Goal: Book appointment/travel/reservation

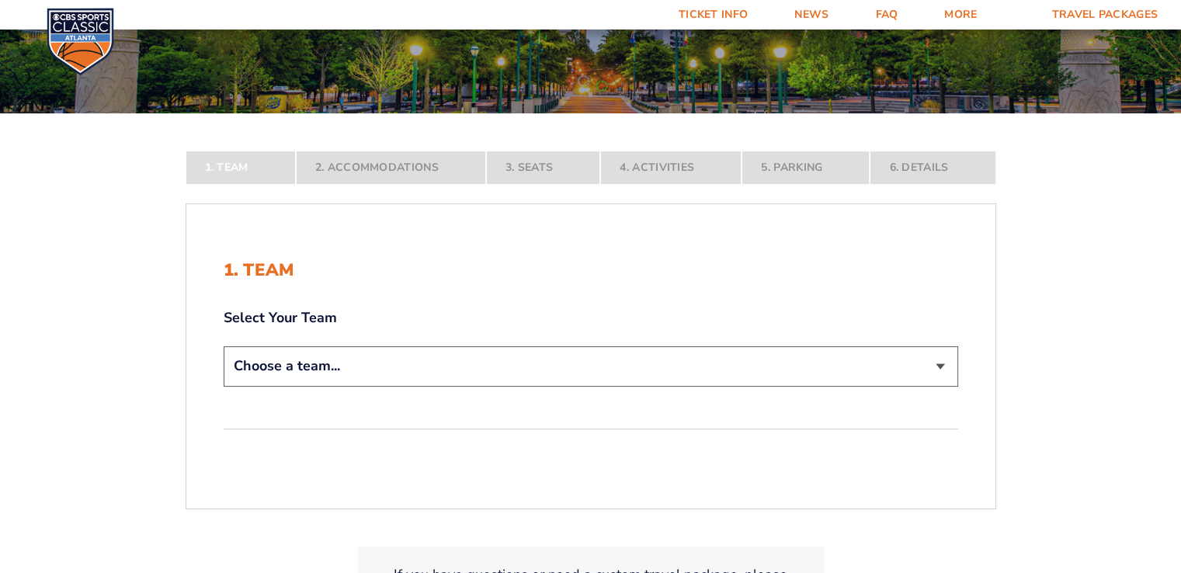
scroll to position [233, 0]
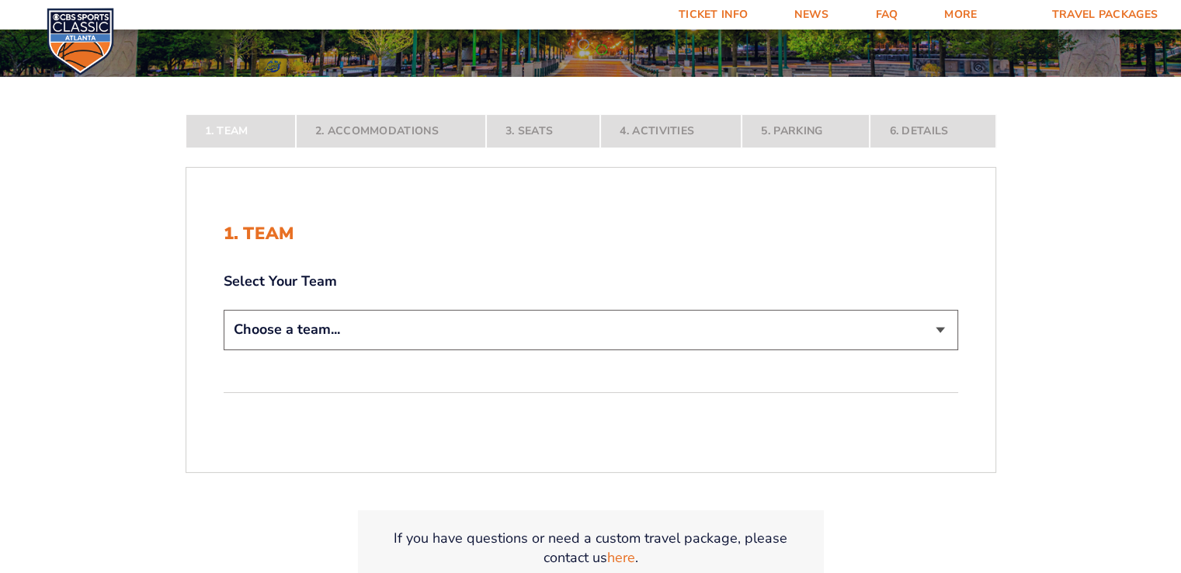
click at [599, 326] on select "Choose a team... [US_STATE] Wildcats [US_STATE] State Buckeyes [US_STATE] Tar H…" at bounding box center [591, 330] width 735 height 40
select select "20108"
click at [224, 349] on select "Choose a team... [US_STATE] Wildcats [US_STATE] State Buckeyes [US_STATE] Tar H…" at bounding box center [591, 330] width 735 height 40
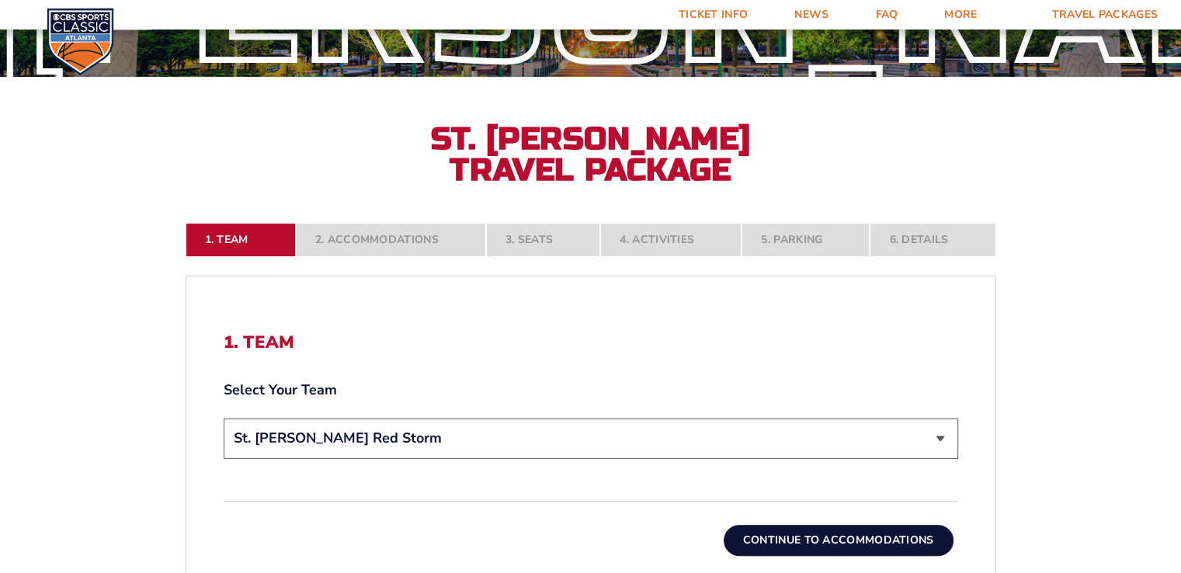
click at [922, 542] on button "Continue To Accommodations" at bounding box center [839, 540] width 230 height 31
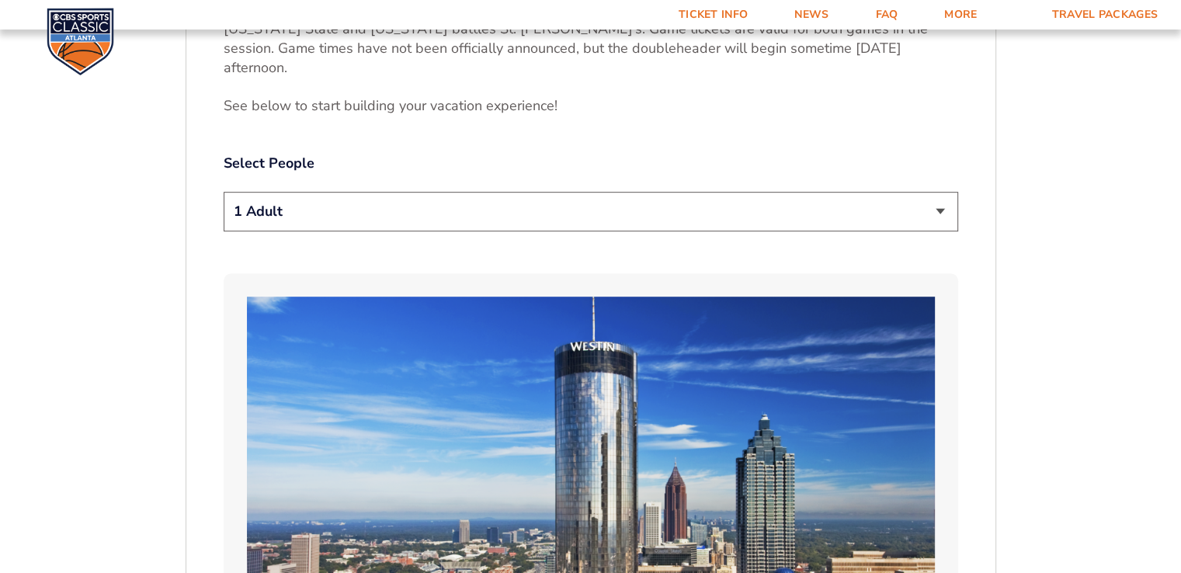
scroll to position [814, 0]
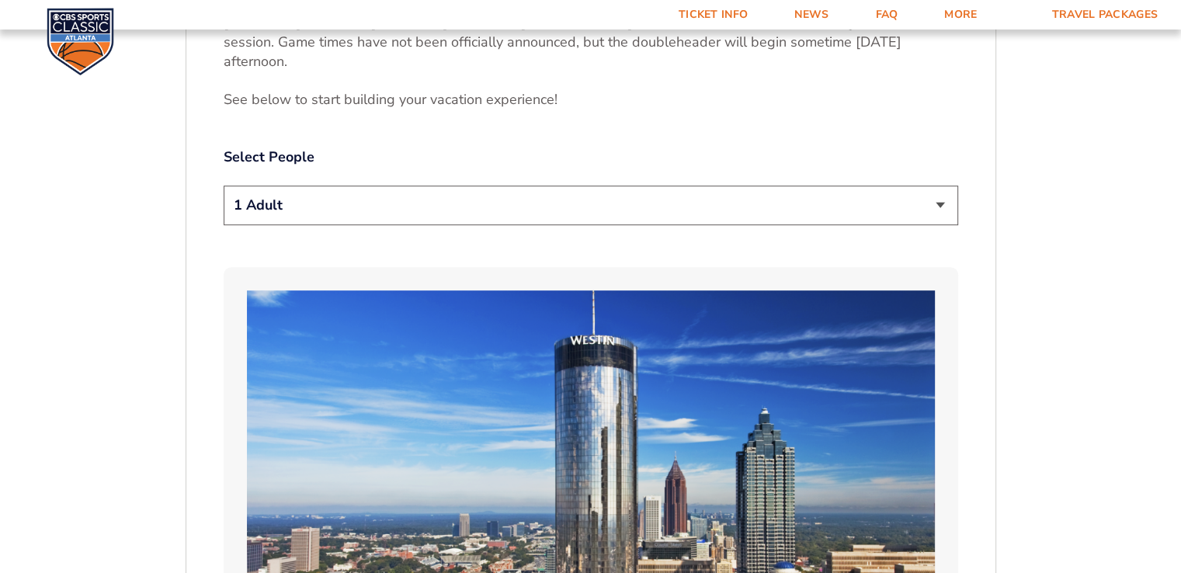
click at [509, 189] on select "1 Adult 2 Adults 3 Adults 4 Adults 2 Adults + 1 Child 2 Adults + 2 Children 2 A…" at bounding box center [591, 206] width 735 height 40
select select "2 Adults + 2 Children"
click at [224, 186] on select "1 Adult 2 Adults 3 Adults 4 Adults 2 Adults + 1 Child 2 Adults + 2 Children 2 A…" at bounding box center [591, 206] width 735 height 40
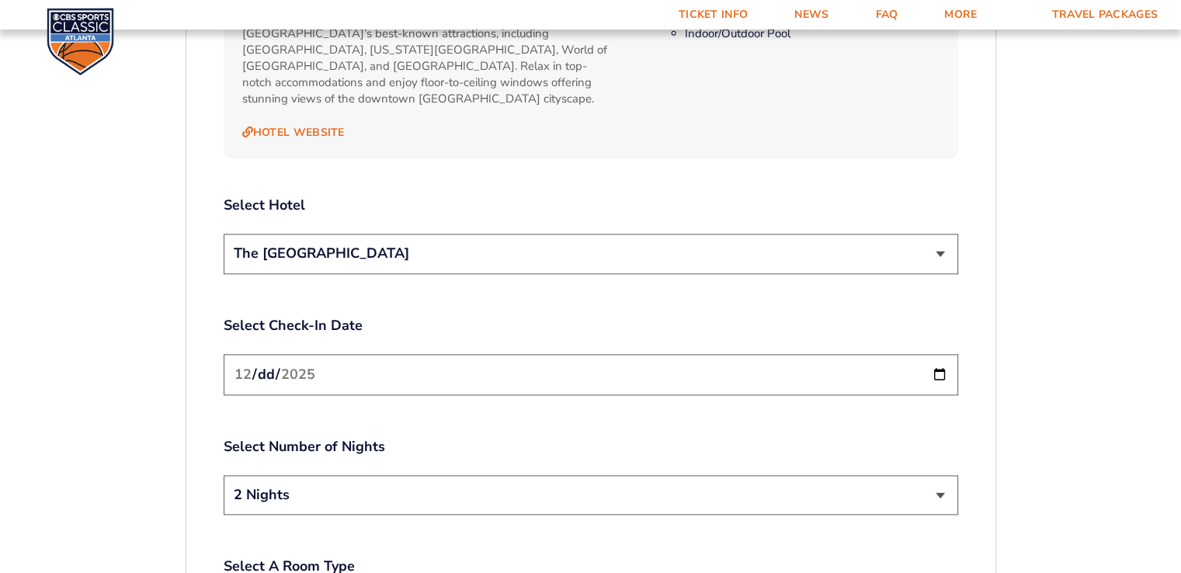
scroll to position [1746, 0]
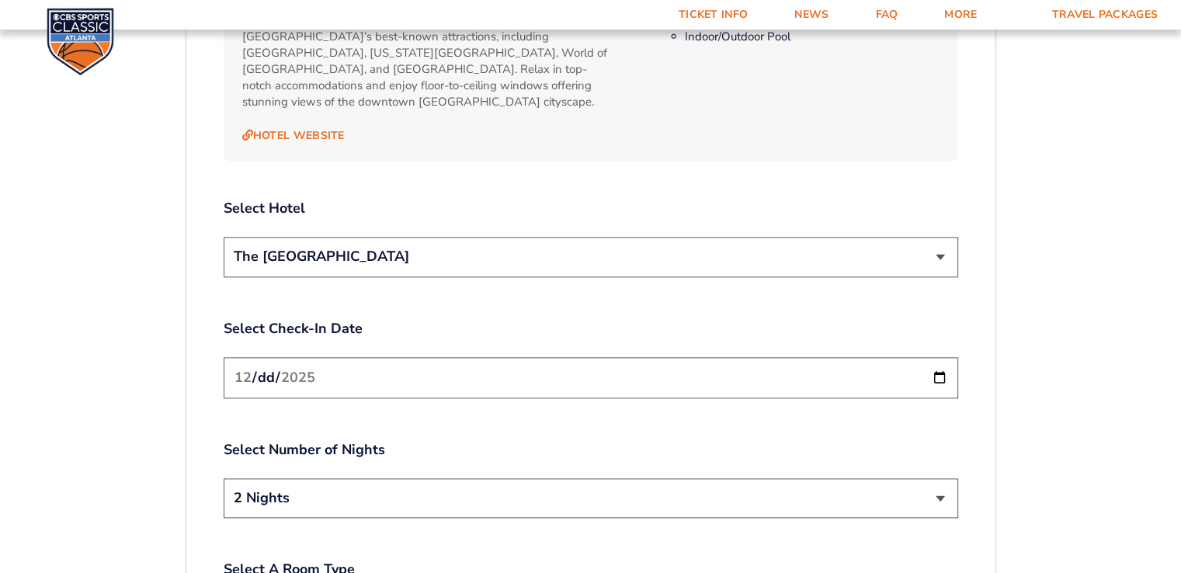
click at [873, 357] on input "[DATE]" at bounding box center [591, 377] width 735 height 41
click at [941, 357] on input "[DATE]" at bounding box center [591, 377] width 735 height 41
type input "[DATE]"
click at [319, 478] on select "2 Nights 3 Nights" at bounding box center [591, 498] width 735 height 40
click at [323, 478] on select "2 Nights 3 Nights" at bounding box center [591, 498] width 735 height 40
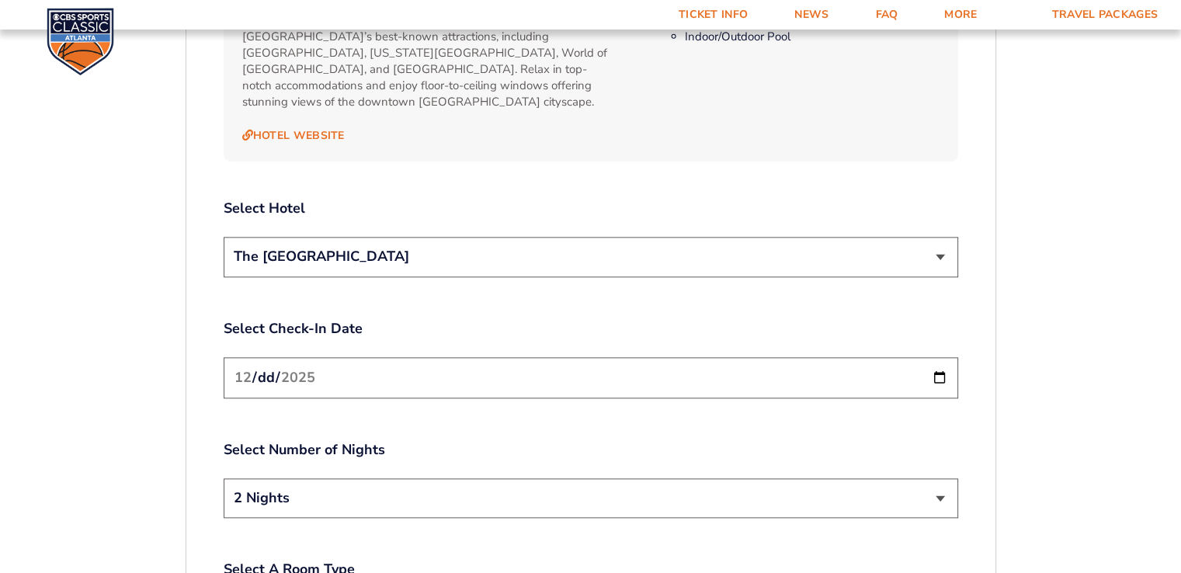
click at [922, 478] on select "2 Nights 3 Nights" at bounding box center [591, 498] width 735 height 40
select select "3 Nights"
click at [224, 478] on select "2 Nights 3 Nights" at bounding box center [591, 498] width 735 height 40
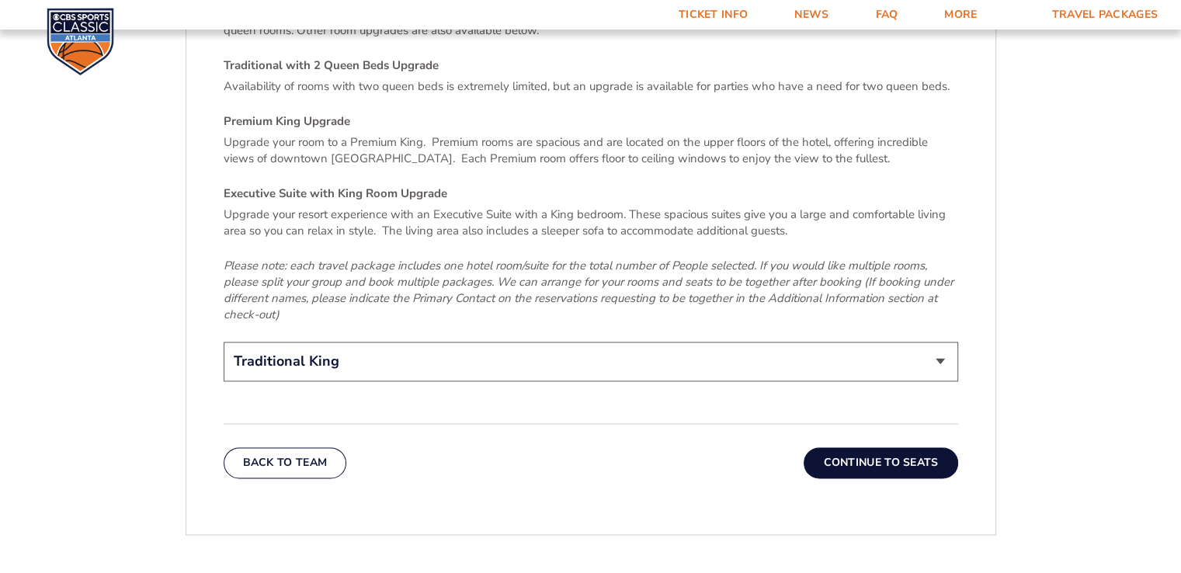
scroll to position [2367, 0]
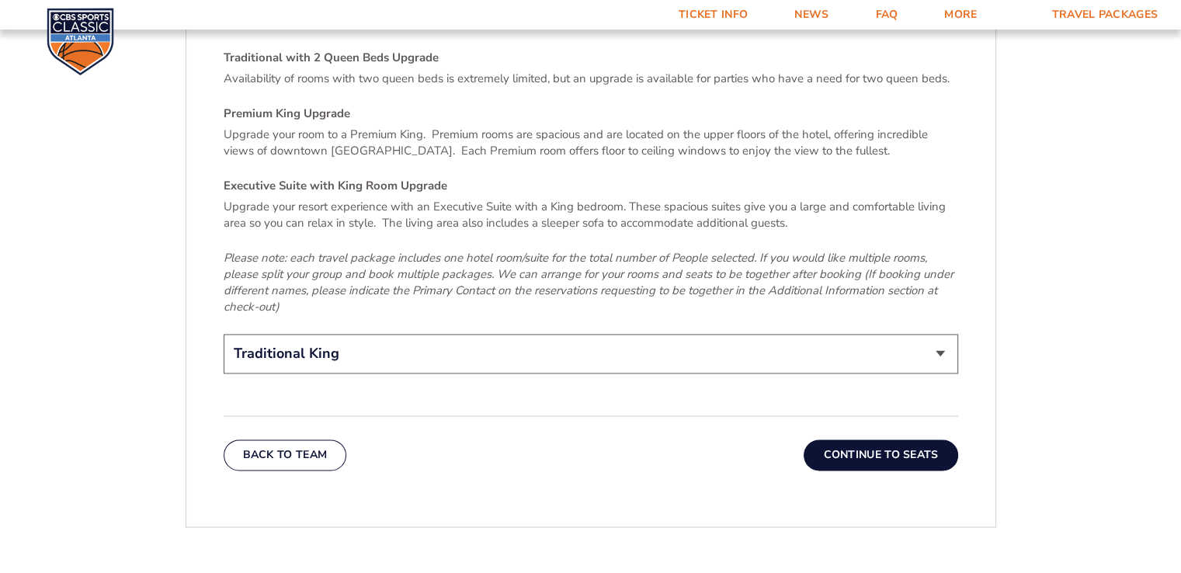
click at [944, 334] on select "Traditional King Traditional with 2 Queen Beds Upgrade (+$95 per night) Premium…" at bounding box center [591, 354] width 735 height 40
select select "Traditional with 2 Queen Beds Upgrade"
click at [224, 334] on select "Traditional King Traditional with 2 Queen Beds Upgrade (+$95 per night) Premium…" at bounding box center [591, 354] width 735 height 40
click at [920, 439] on button "Continue To Seats" at bounding box center [881, 454] width 154 height 31
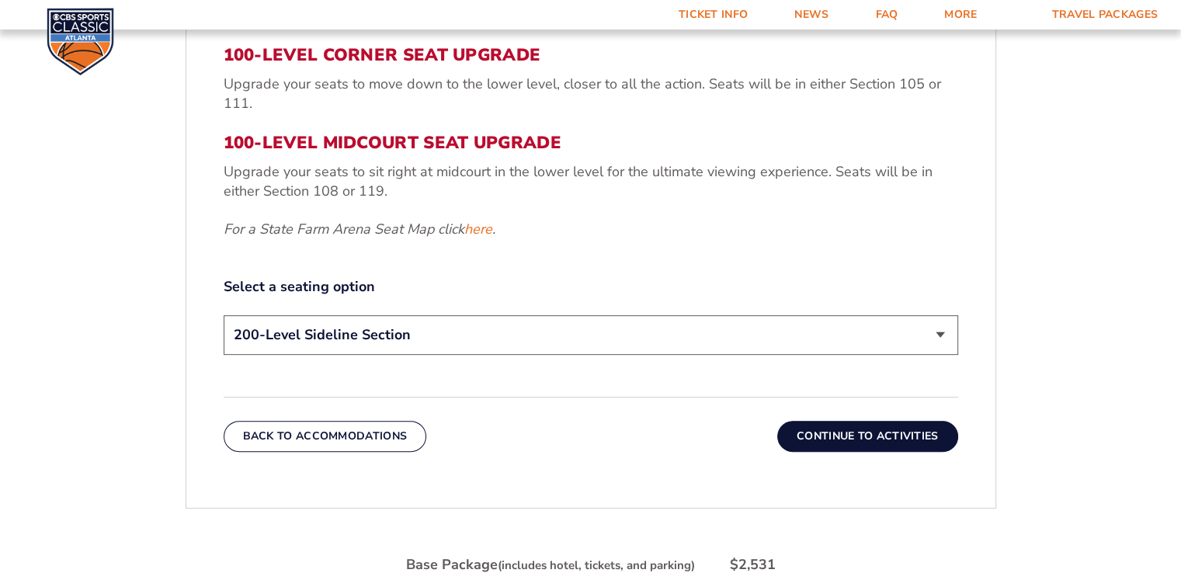
scroll to position [658, 0]
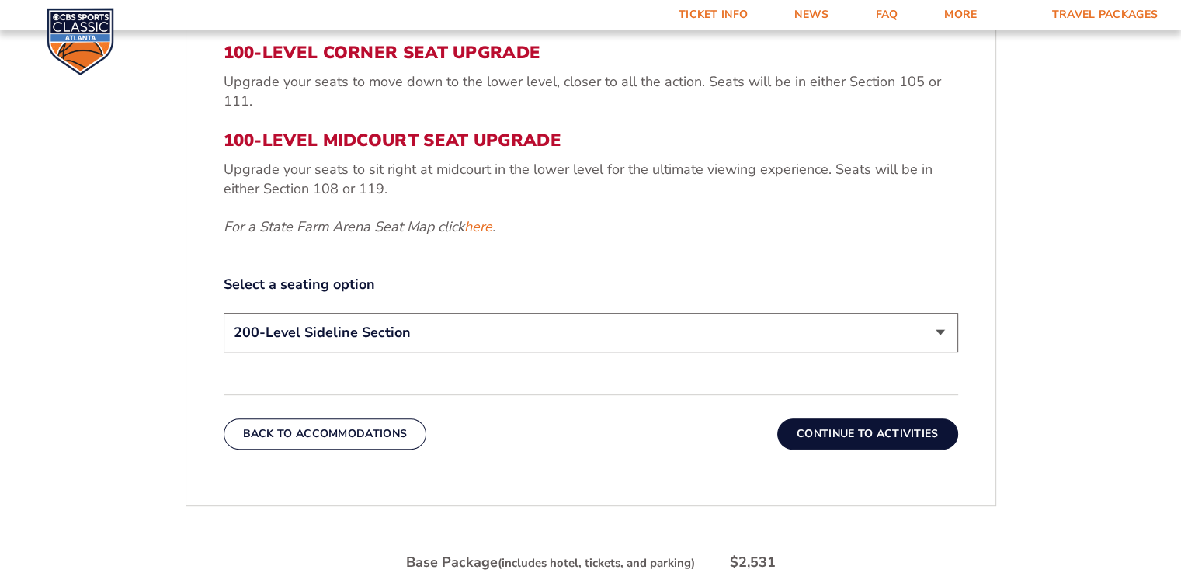
click at [895, 330] on select "200-Level Sideline Section 100-Level Corner Seat Upgrade (+$120 per person) 100…" at bounding box center [591, 333] width 735 height 40
click at [966, 203] on div "3. Seats 200-Level Sideline Section Your base package includes a game ticket fo…" at bounding box center [590, 178] width 809 height 617
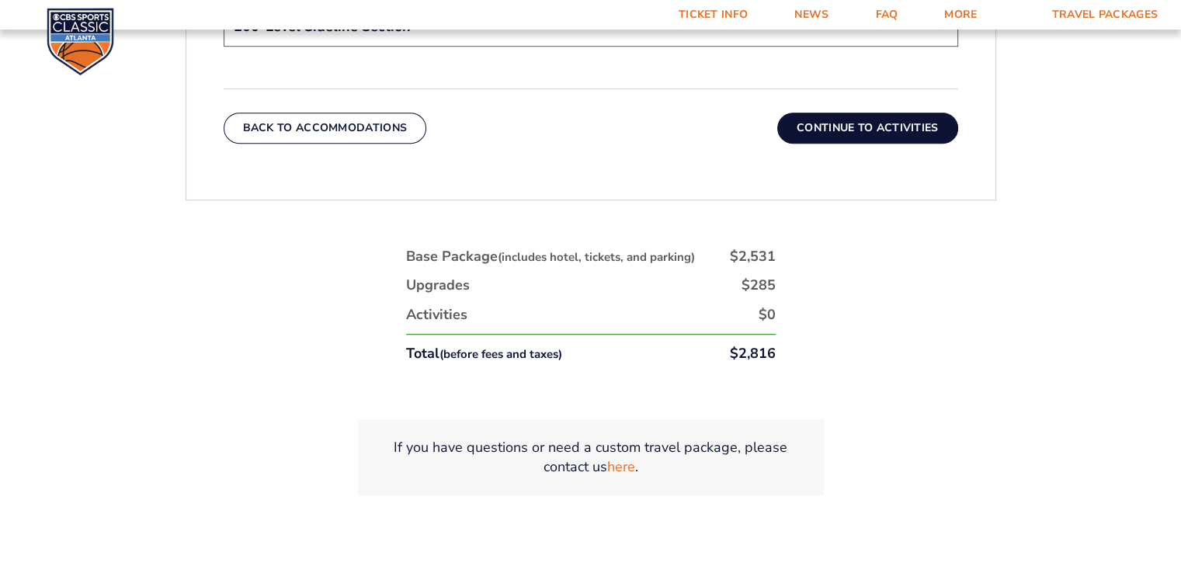
scroll to position [891, 0]
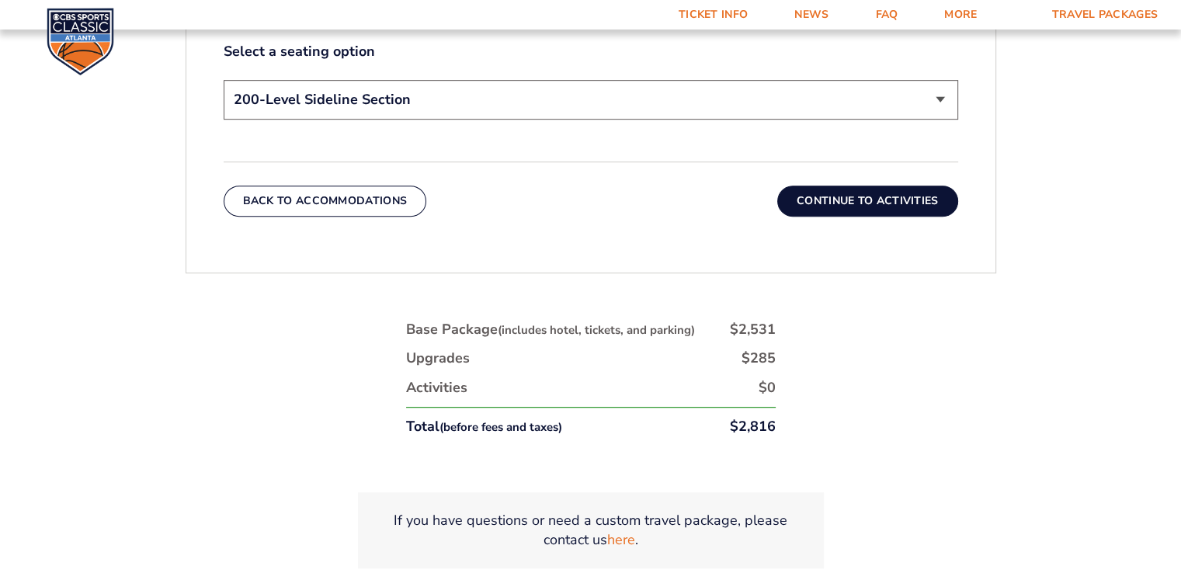
click at [910, 122] on div "200-Level Sideline Section 100-Level Corner Seat Upgrade (+$120 per person) 100…" at bounding box center [591, 102] width 735 height 44
click at [905, 106] on select "200-Level Sideline Section 100-Level Corner Seat Upgrade (+$120 per person) 100…" at bounding box center [591, 100] width 735 height 40
select select "100-Level Corner Seat Upgrade"
click at [224, 80] on select "200-Level Sideline Section 100-Level Corner Seat Upgrade (+$120 per person) 100…" at bounding box center [591, 100] width 735 height 40
click at [898, 203] on button "Continue To Activities" at bounding box center [867, 201] width 181 height 31
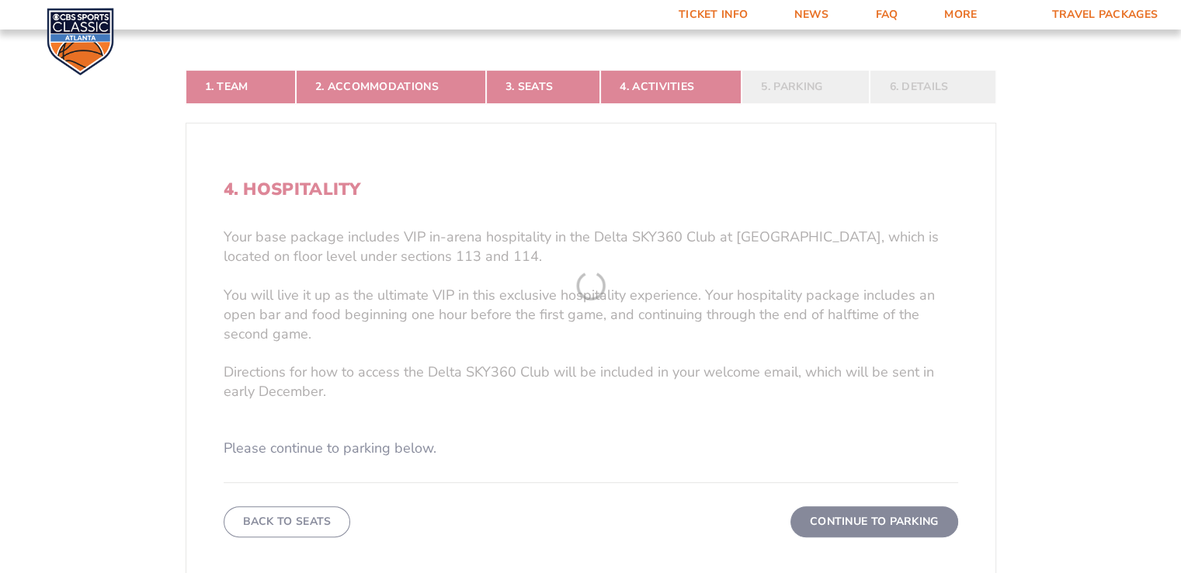
scroll to position [426, 0]
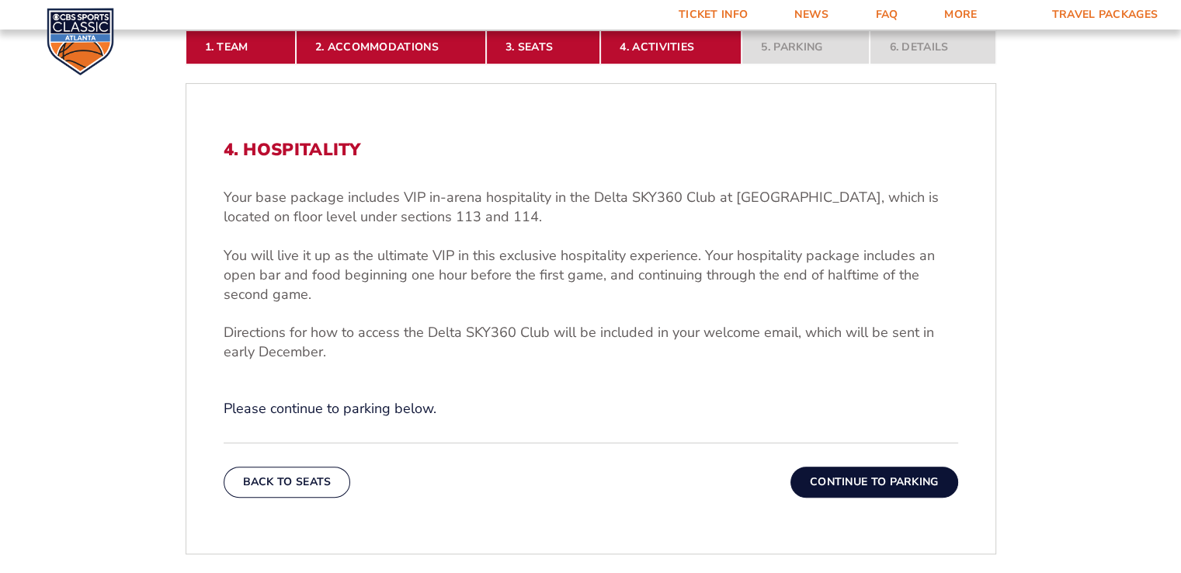
click at [866, 480] on button "Continue To Parking" at bounding box center [874, 482] width 168 height 31
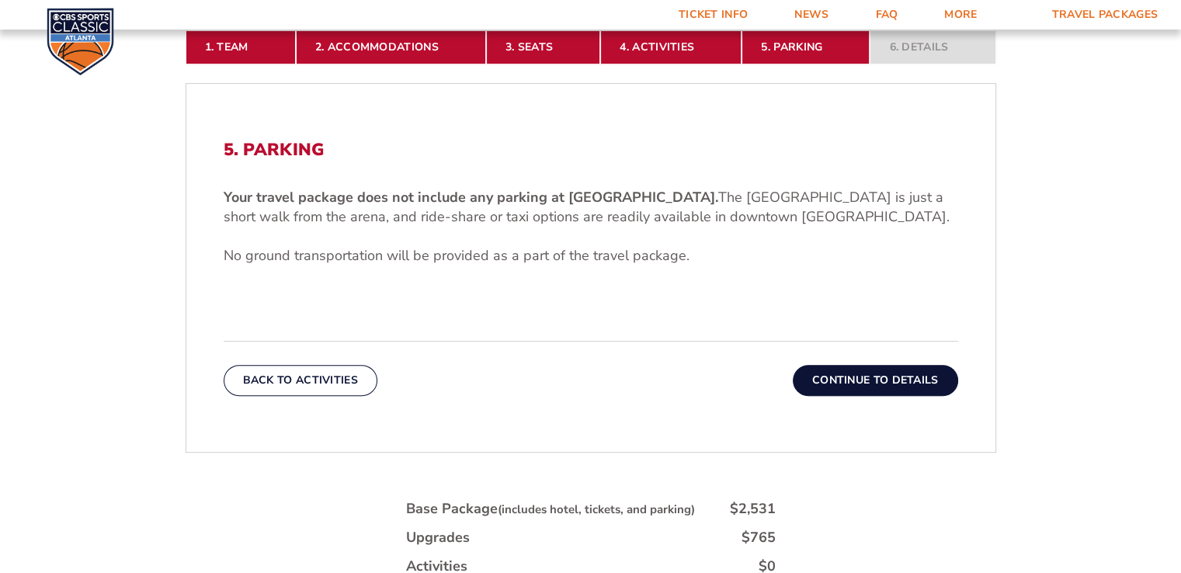
click at [877, 382] on button "Continue To Details" at bounding box center [875, 380] width 165 height 31
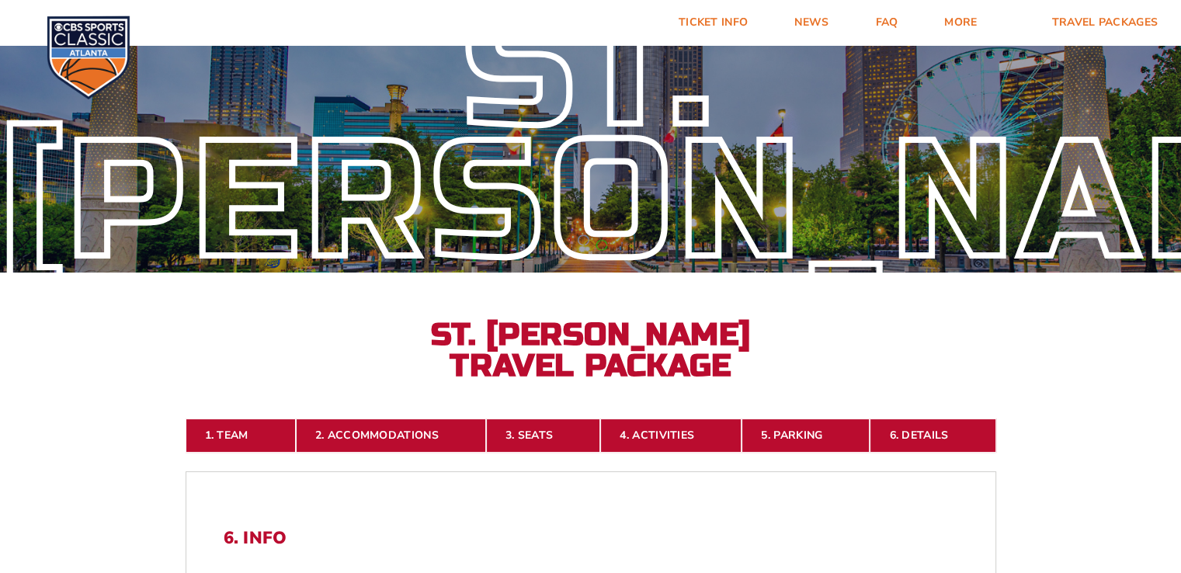
scroll to position [0, 0]
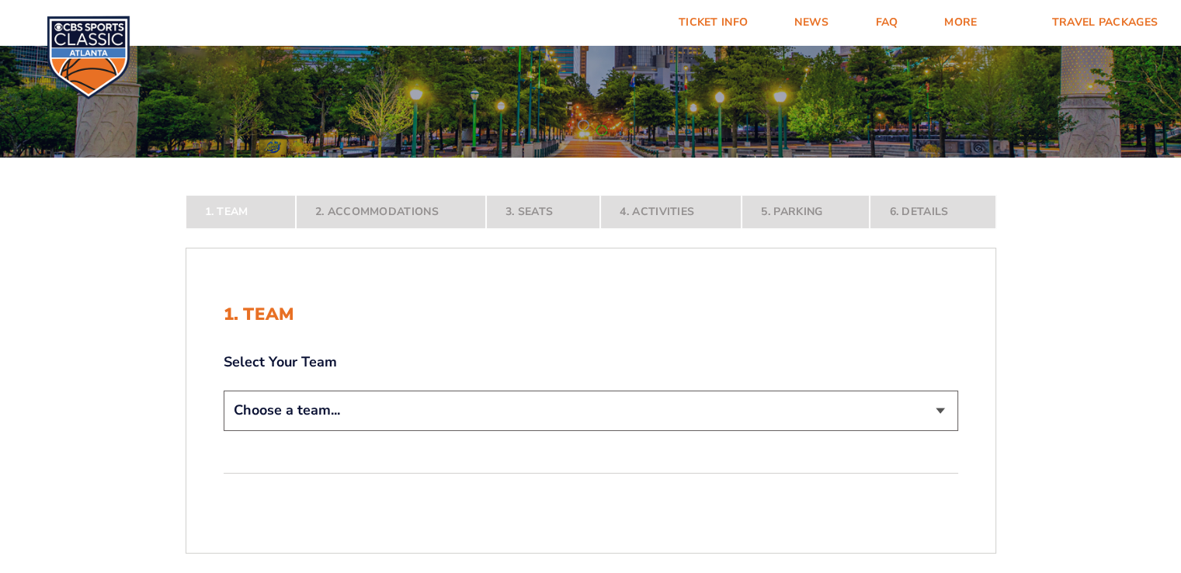
scroll to position [155, 0]
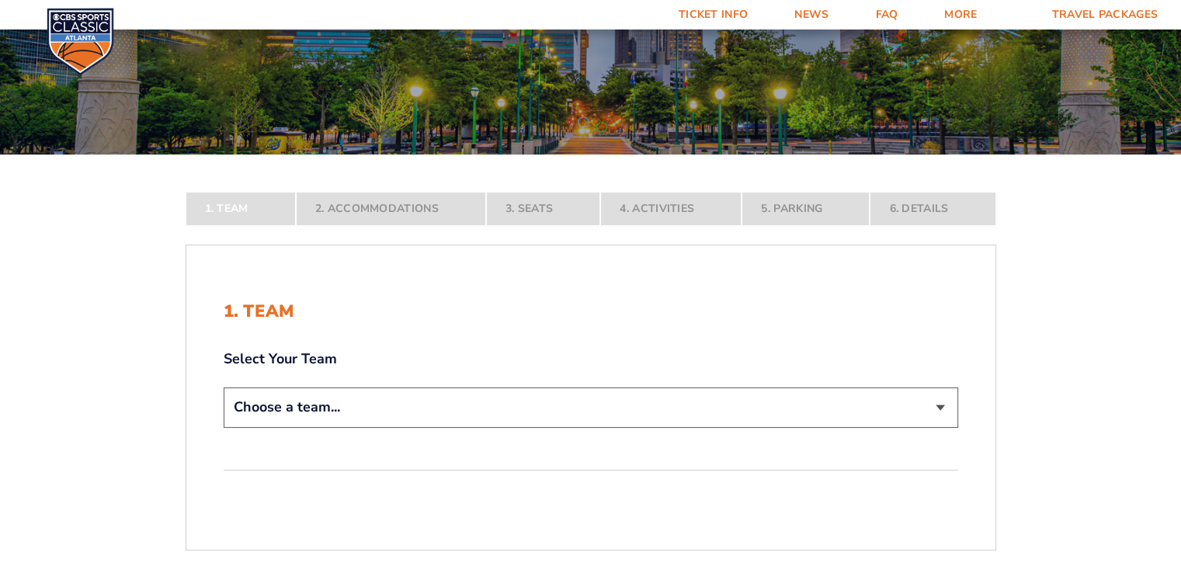
click at [781, 410] on select "Choose a team... [US_STATE] Wildcats [US_STATE] State Buckeyes [US_STATE] Tar H…" at bounding box center [591, 407] width 735 height 40
select select "12956"
click at [224, 427] on select "Choose a team... [US_STATE] Wildcats [US_STATE] State Buckeyes [US_STATE] Tar H…" at bounding box center [591, 407] width 735 height 40
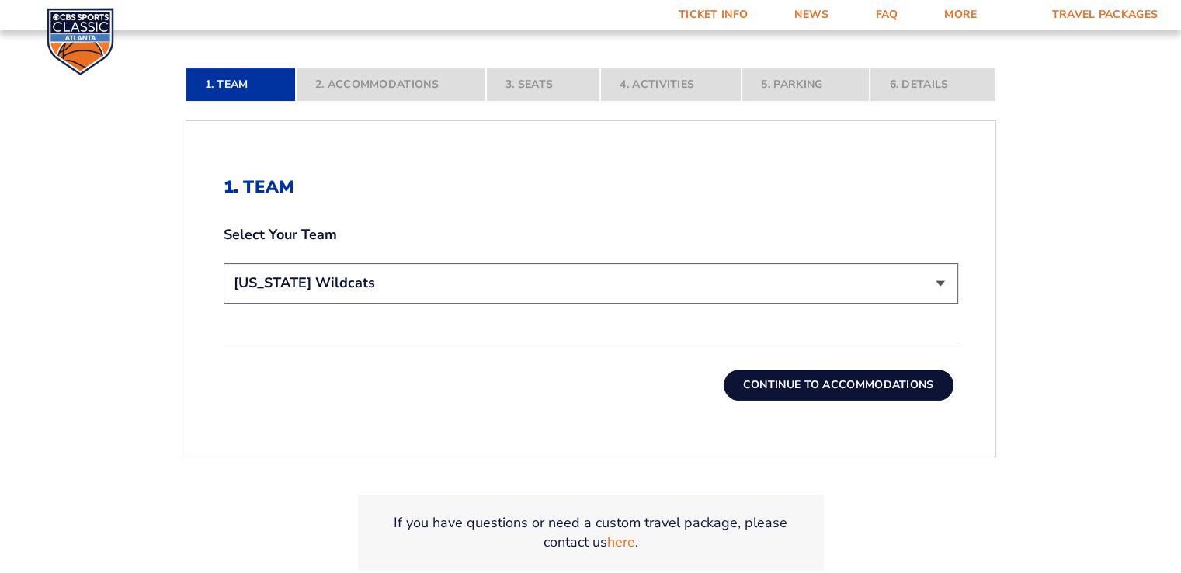
click at [851, 383] on button "Continue To Accommodations" at bounding box center [839, 385] width 230 height 31
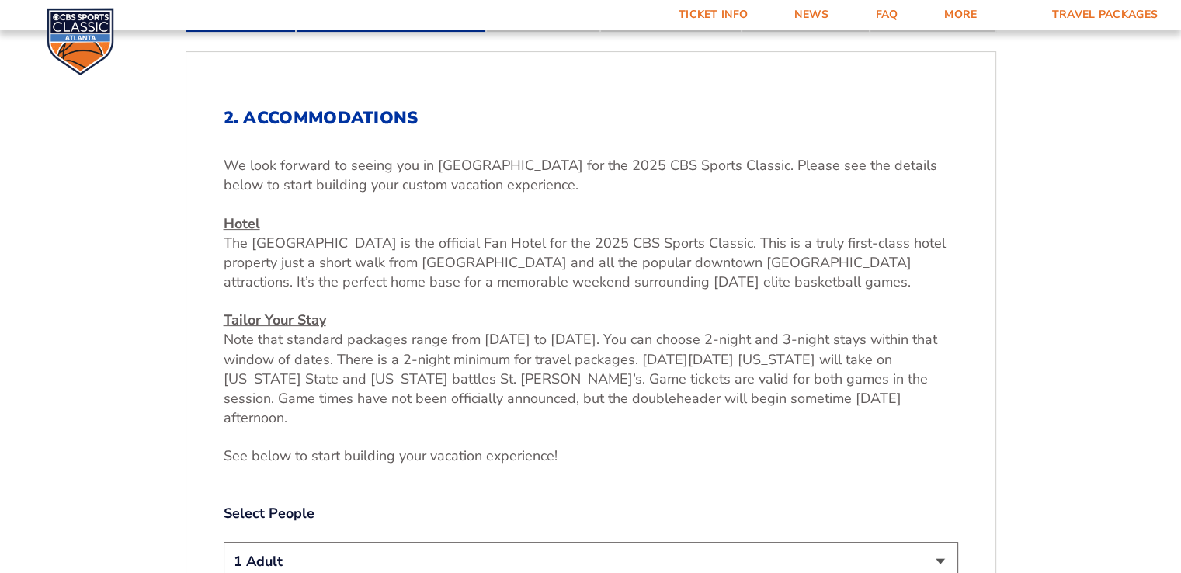
scroll to position [270, 0]
